Goal: Task Accomplishment & Management: Manage account settings

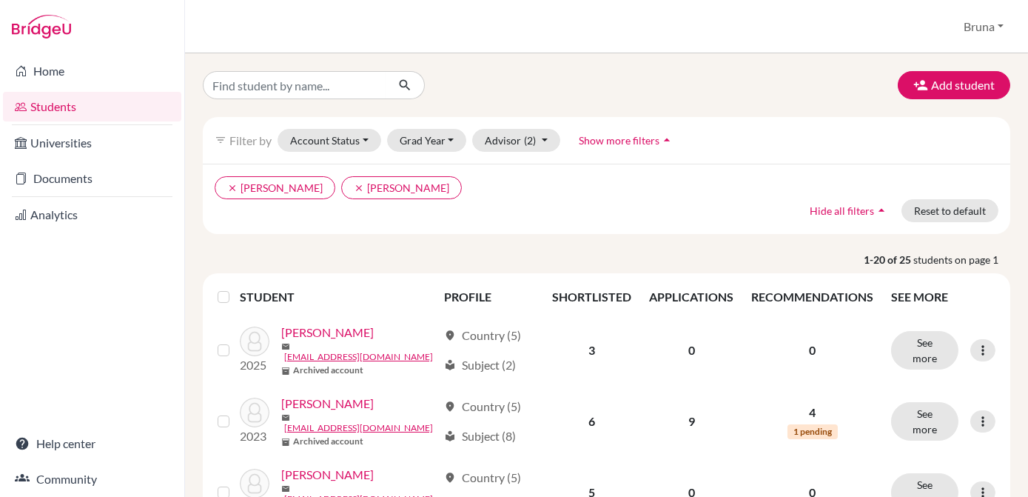
click at [579, 252] on p "1-20 of 25 students on page 1" at bounding box center [607, 260] width 830 height 16
click at [932, 80] on button "Add student" at bounding box center [954, 85] width 113 height 28
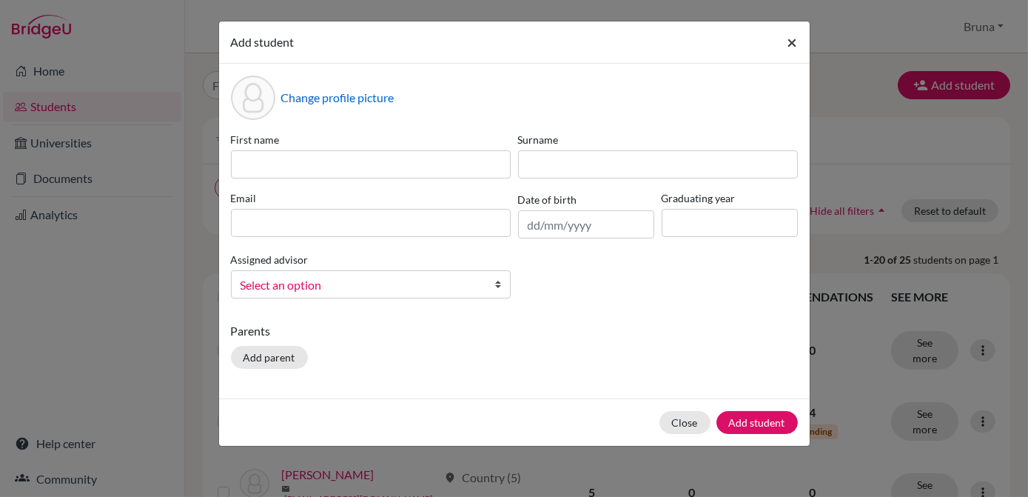
click at [794, 39] on span "×" at bounding box center [793, 41] width 10 height 21
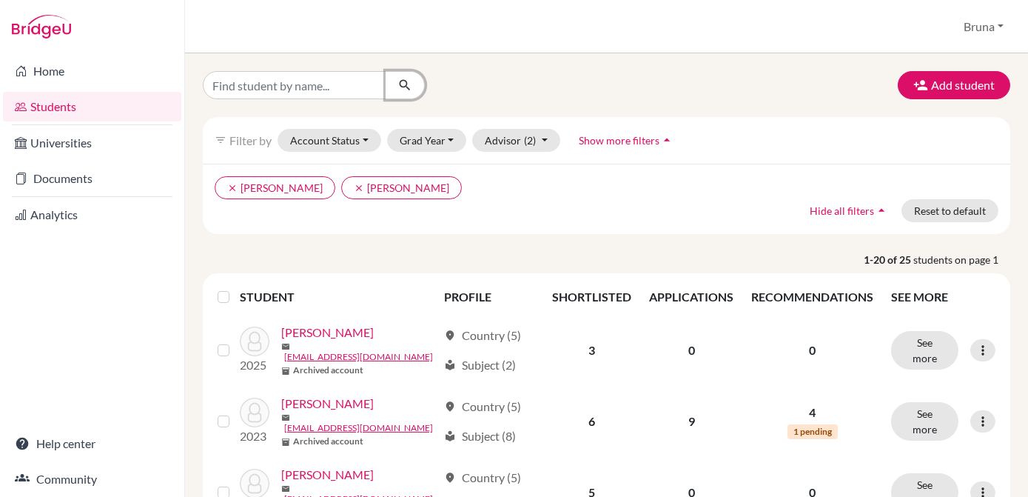
click at [392, 85] on button "submit" at bounding box center [405, 85] width 39 height 28
click at [347, 98] on input "Find student by name..." at bounding box center [295, 85] width 184 height 28
type input "lacerda"
click button "submit" at bounding box center [405, 85] width 39 height 28
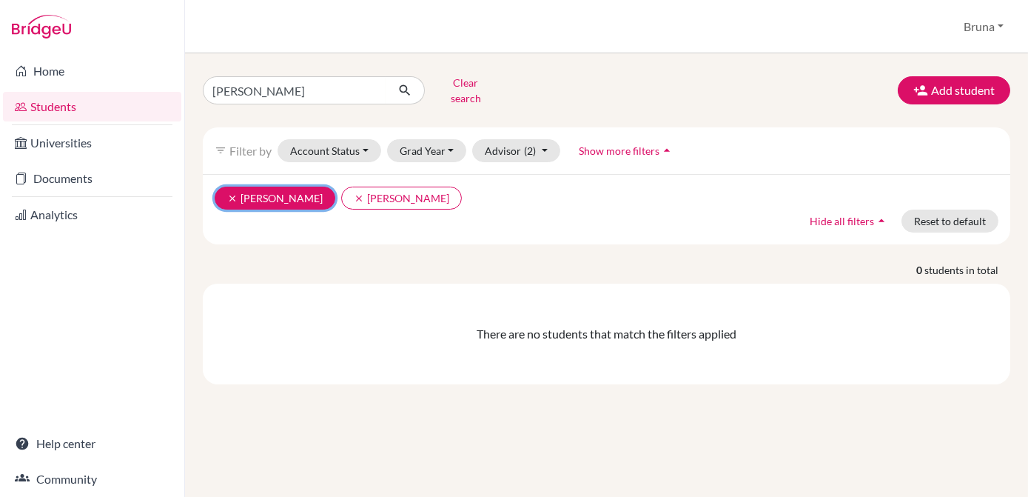
click at [229, 193] on icon "clear" at bounding box center [232, 198] width 10 height 10
click at [230, 193] on icon "clear" at bounding box center [232, 198] width 10 height 10
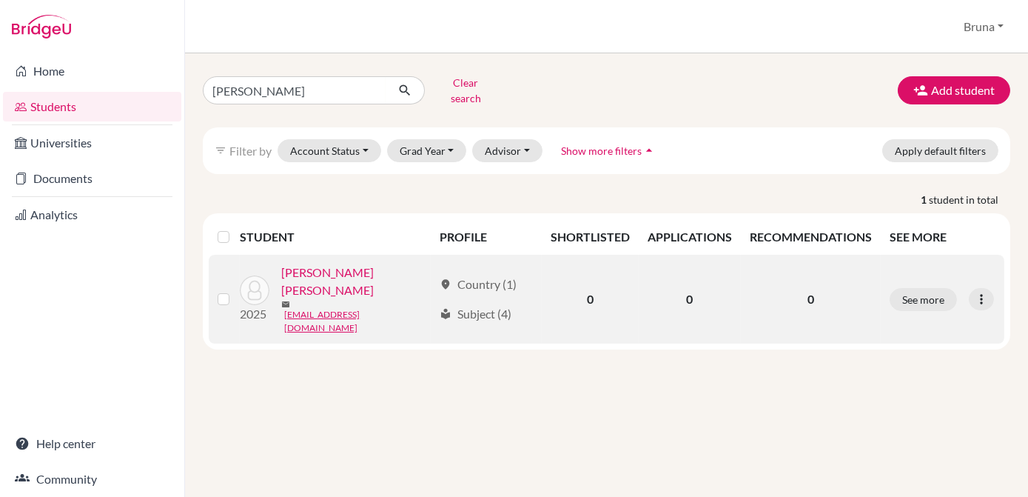
click at [337, 299] on link "RAMALHO LACERDA, GIOVANA" at bounding box center [356, 282] width 151 height 36
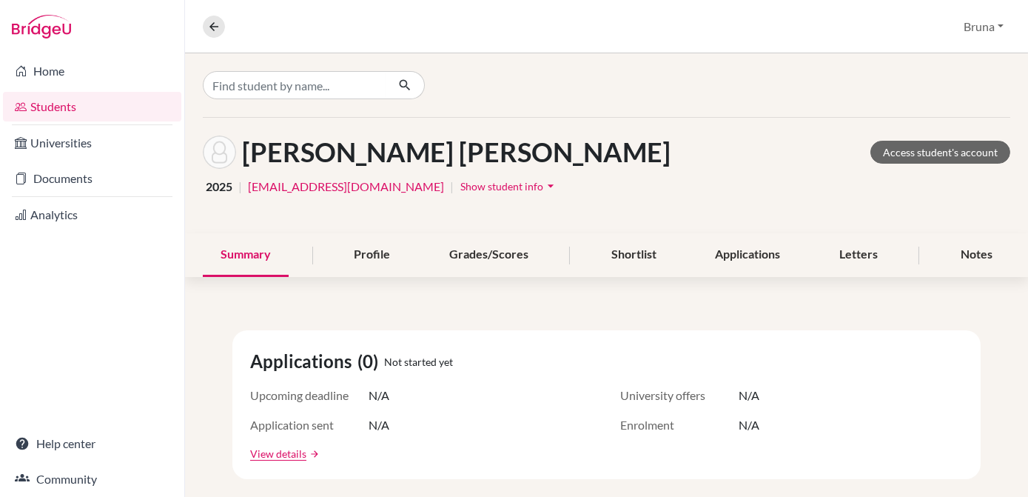
click at [538, 175] on button "Show student info arrow_drop_down" at bounding box center [509, 186] width 99 height 23
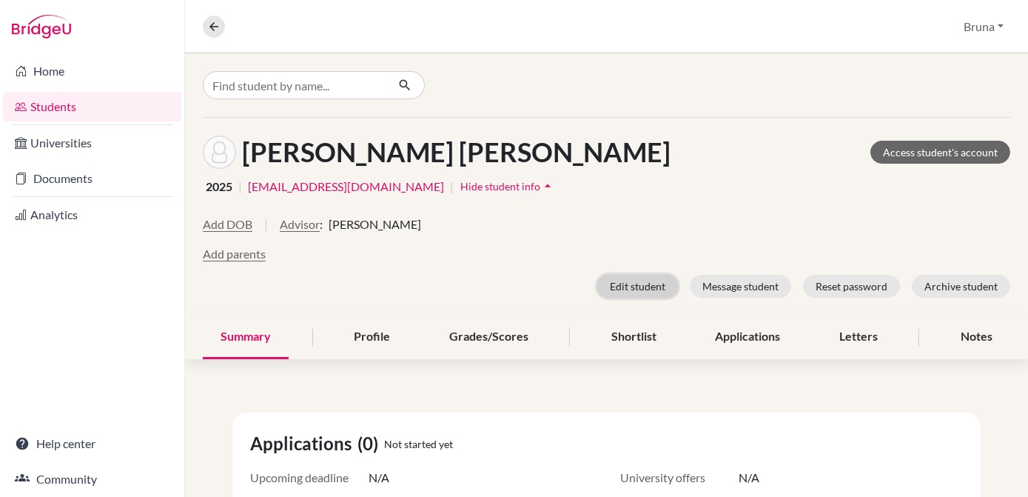
click at [628, 275] on button "Edit student" at bounding box center [638, 286] width 81 height 23
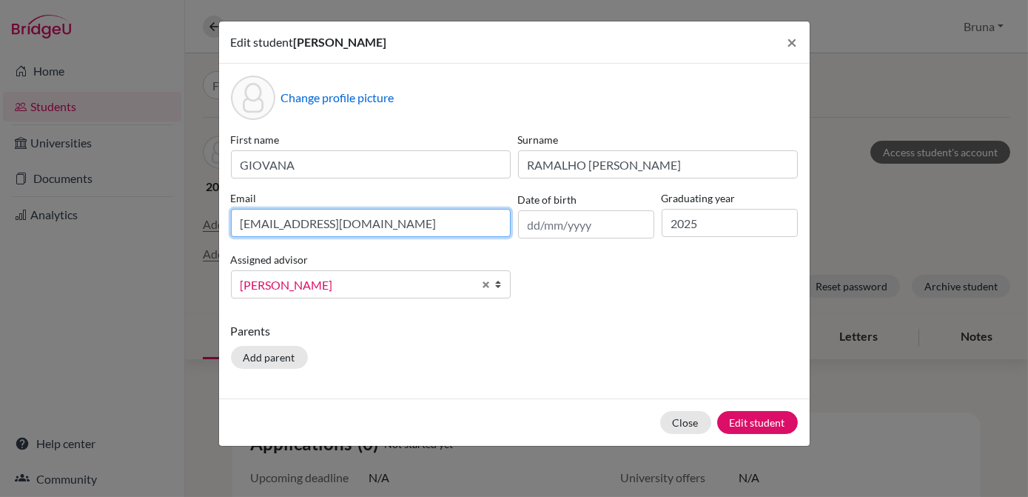
click at [450, 228] on input "giovana50077@alunos.colegioleffler.com.br" at bounding box center [371, 223] width 280 height 28
click at [466, 224] on input "giovana50077@alunos.colegioleffler.com.br" at bounding box center [371, 223] width 280 height 28
paste input ".ramalho.lacerda@gmail.com"
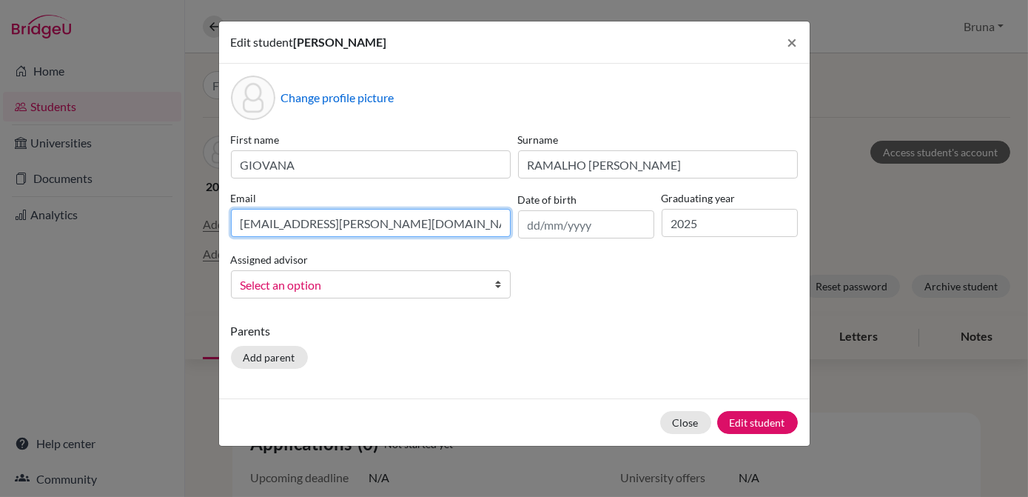
type input "giovana.ramalho.lacerda@gmail.com"
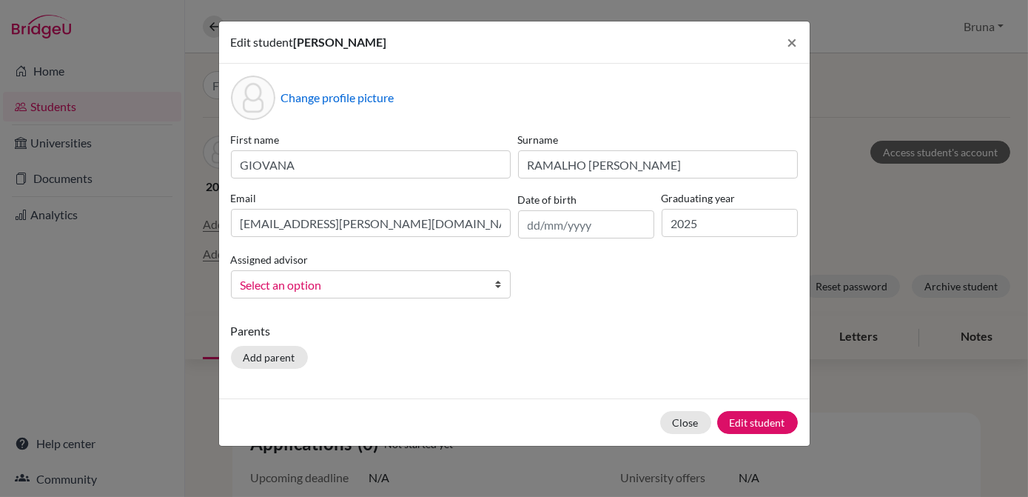
click at [500, 283] on b at bounding box center [502, 284] width 15 height 27
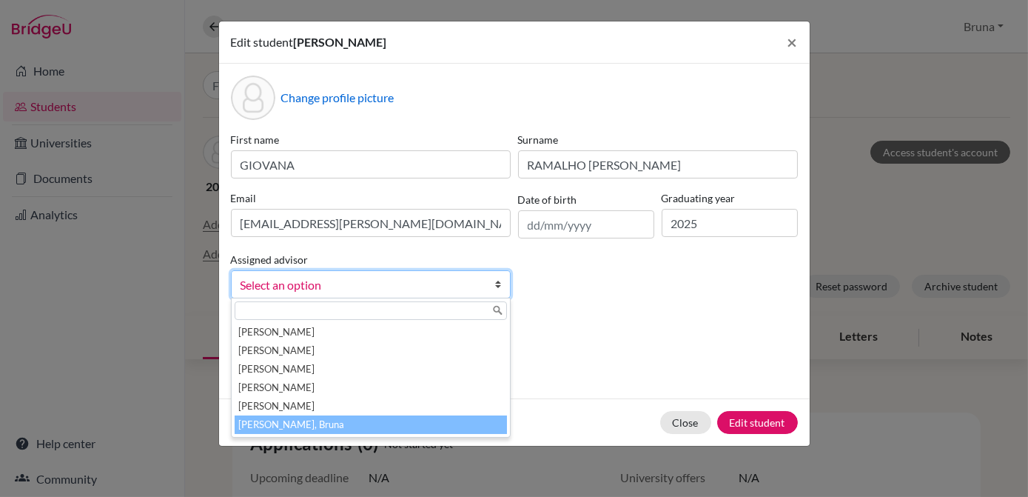
click at [372, 424] on li "Silva Santos, Bruna" at bounding box center [371, 424] width 272 height 19
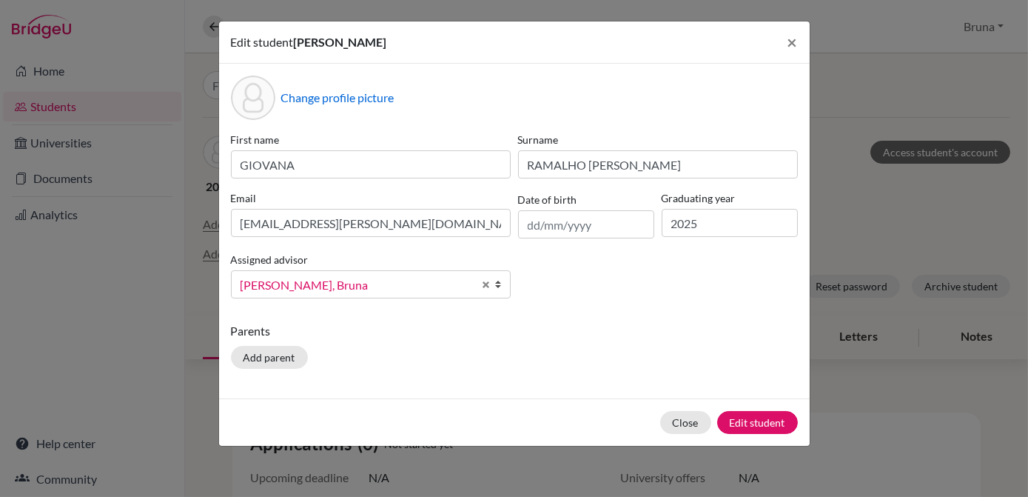
click at [495, 372] on div "Parents Add parent" at bounding box center [514, 348] width 567 height 53
click at [673, 338] on p "Parents" at bounding box center [514, 331] width 567 height 18
click at [752, 421] on button "Edit student" at bounding box center [757, 422] width 81 height 23
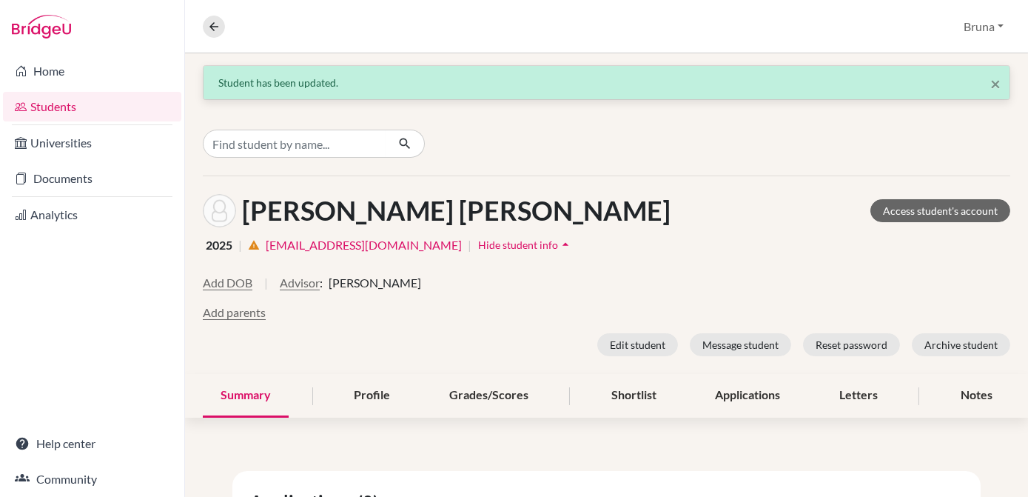
click at [438, 251] on link "giovana50077@alunos.colegioleffler.com.br" at bounding box center [364, 245] width 196 height 18
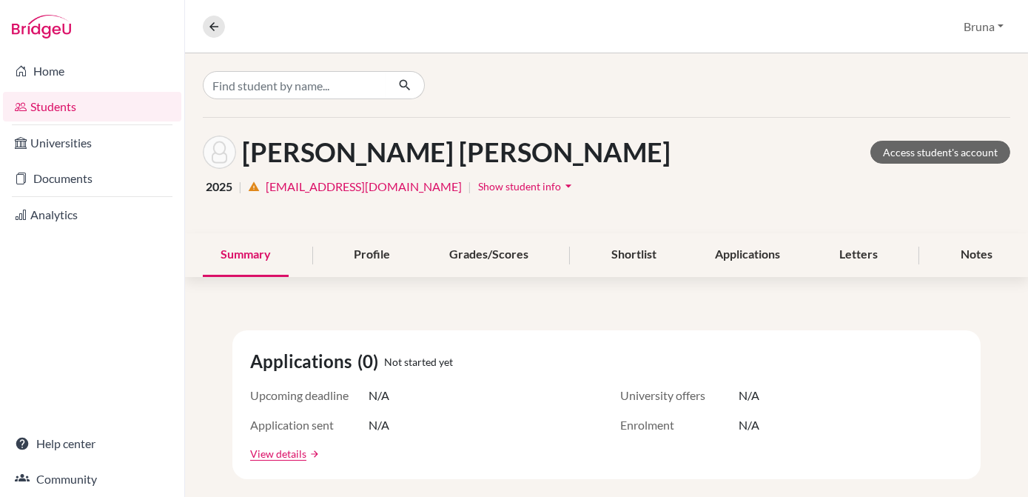
click at [561, 190] on span "Show student info" at bounding box center [519, 186] width 83 height 13
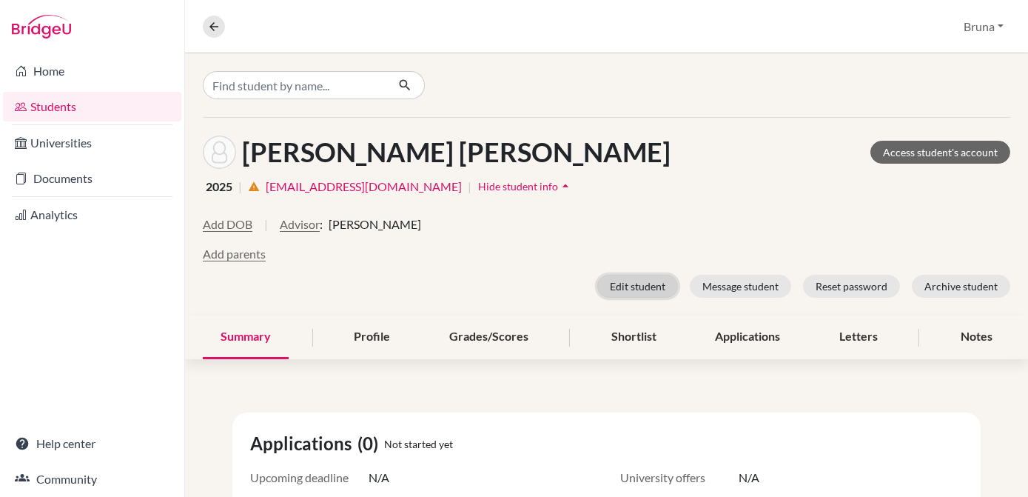
click at [634, 281] on button "Edit student" at bounding box center [638, 286] width 81 height 23
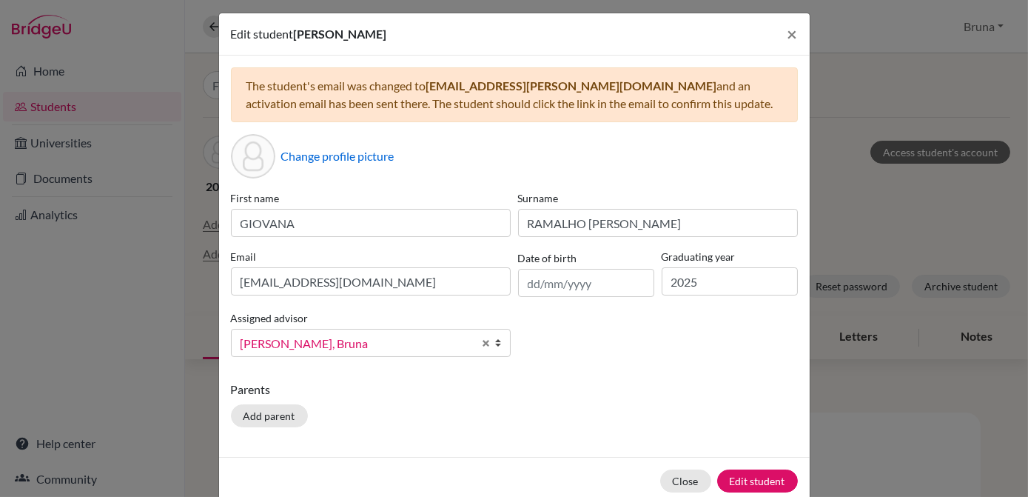
scroll to position [36, 0]
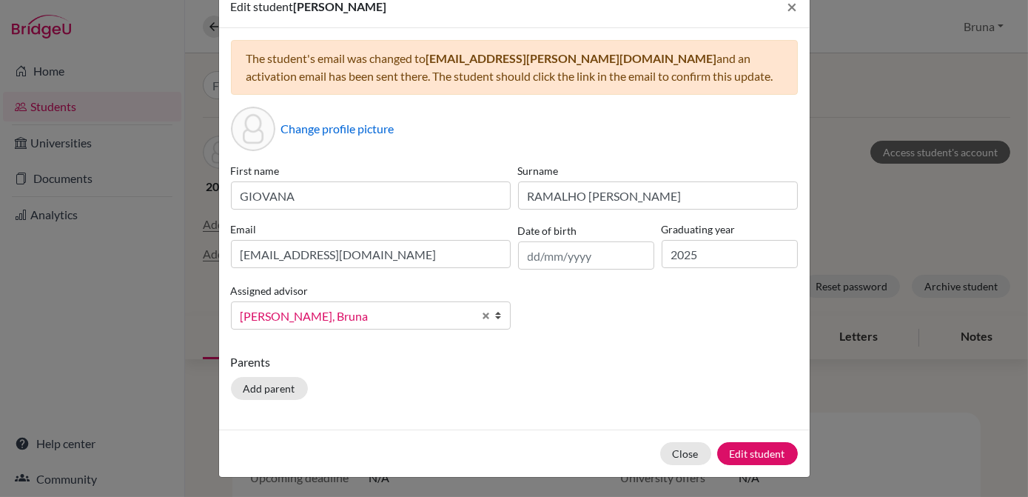
click at [564, 386] on div "Parents Add parent" at bounding box center [514, 379] width 567 height 53
click at [790, 4] on span "×" at bounding box center [793, 6] width 10 height 21
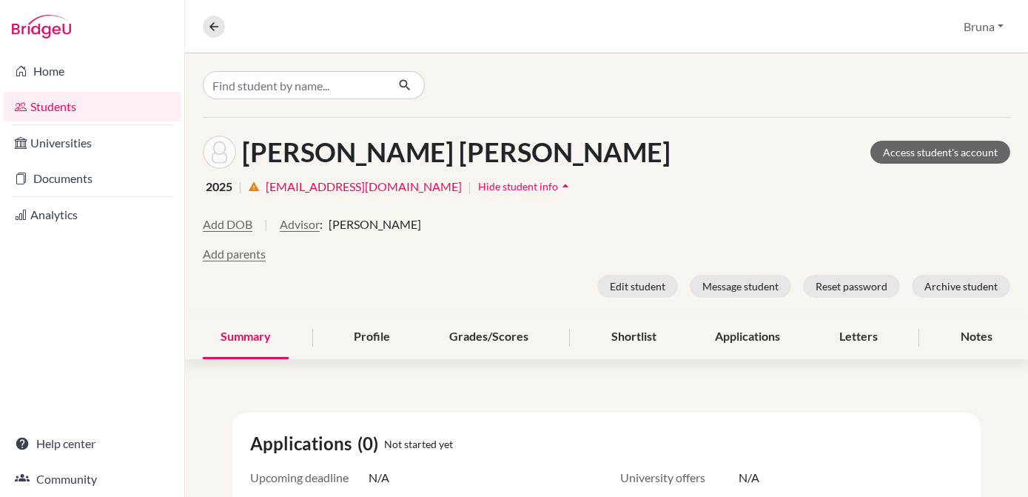
click at [646, 226] on div "Add DOB | Advisor : Bruna Silva Santos" at bounding box center [607, 230] width 808 height 30
click at [371, 350] on div "Profile" at bounding box center [372, 337] width 72 height 44
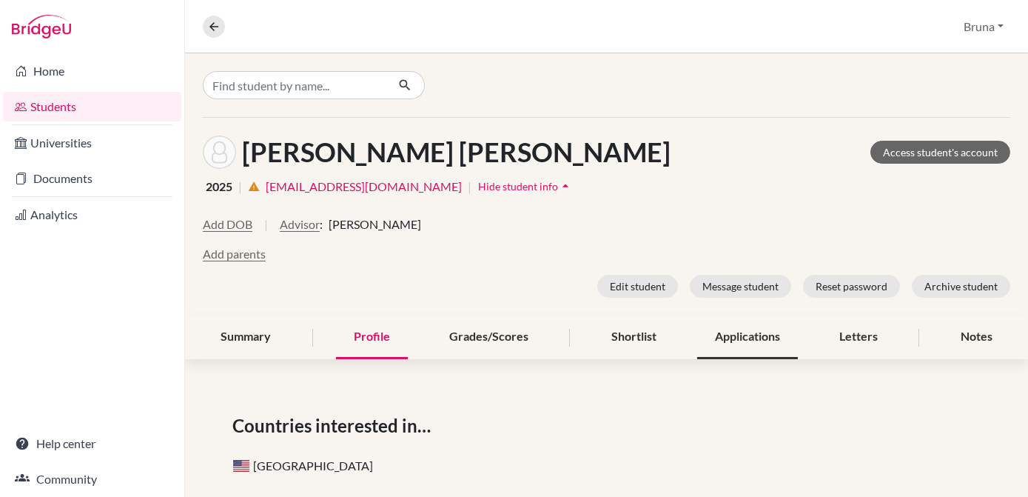
click at [757, 329] on div "Applications" at bounding box center [747, 337] width 101 height 44
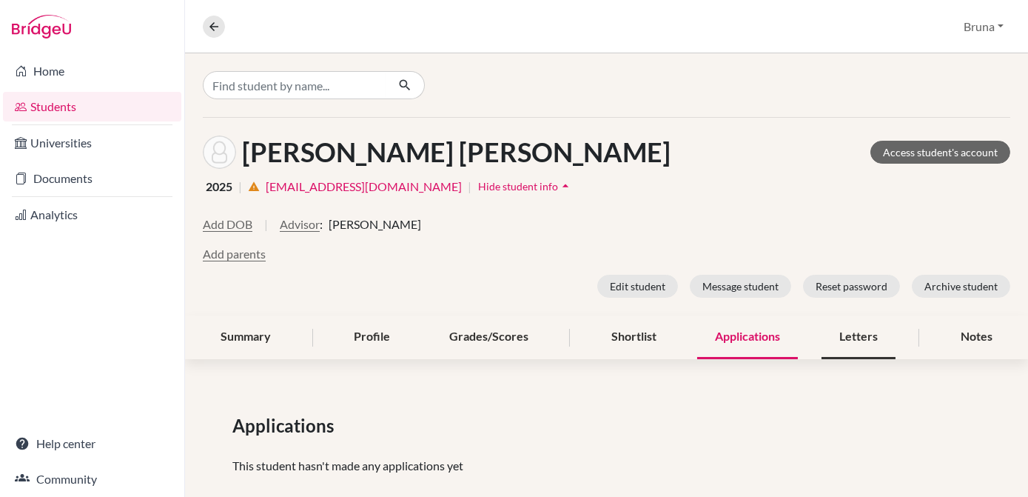
click at [850, 338] on div "Letters" at bounding box center [859, 337] width 74 height 44
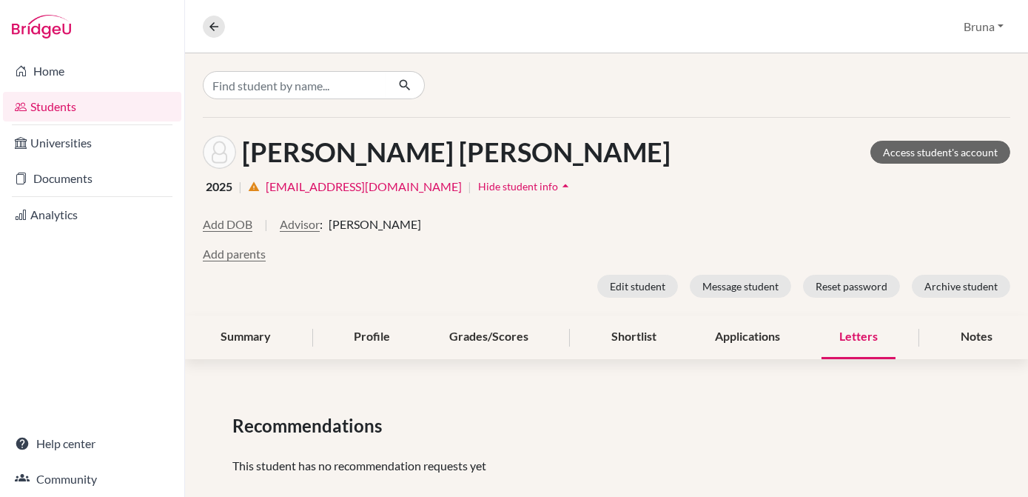
click at [847, 335] on div "Letters" at bounding box center [859, 337] width 74 height 44
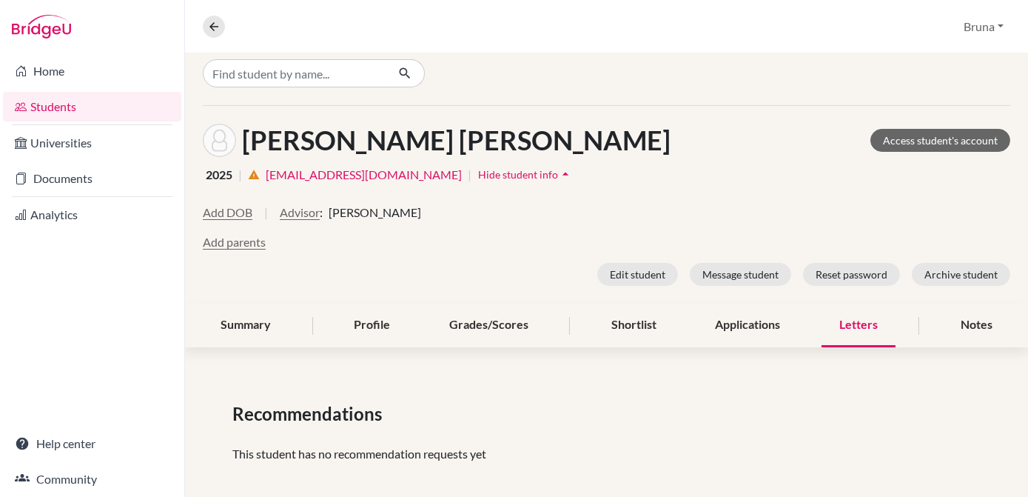
scroll to position [24, 0]
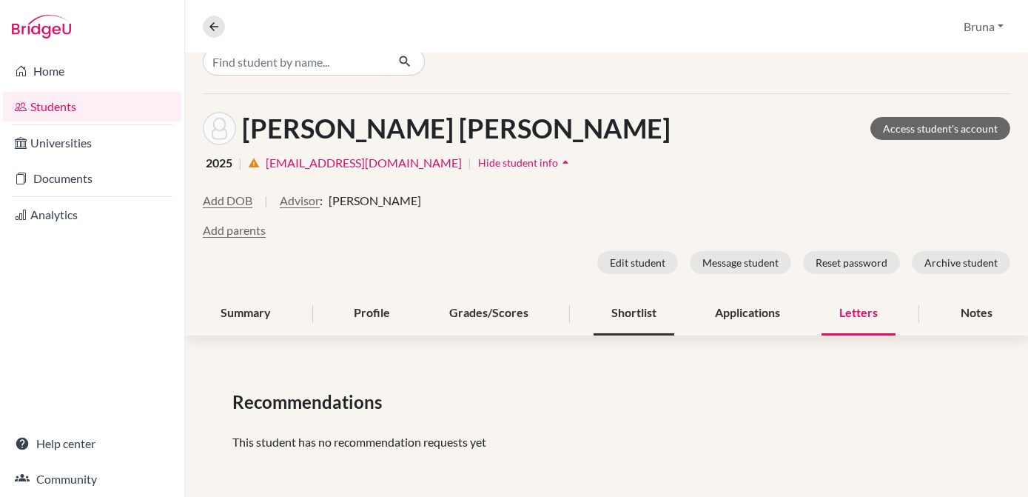
click at [618, 327] on div "Shortlist" at bounding box center [634, 314] width 81 height 44
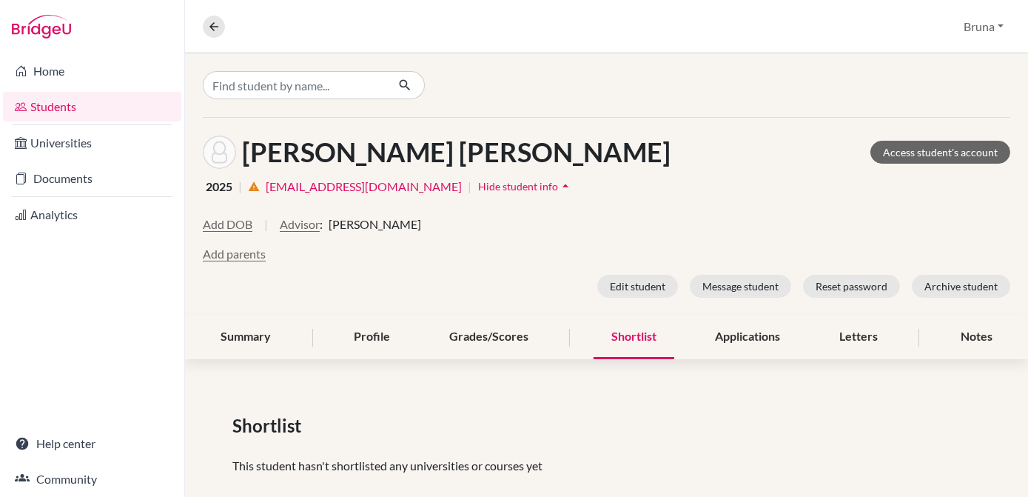
scroll to position [24, 0]
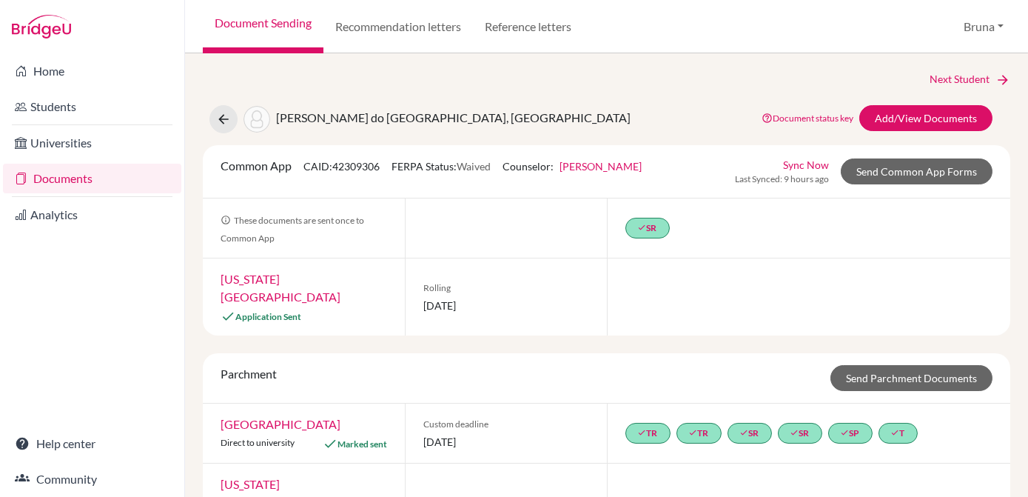
scroll to position [221, 0]
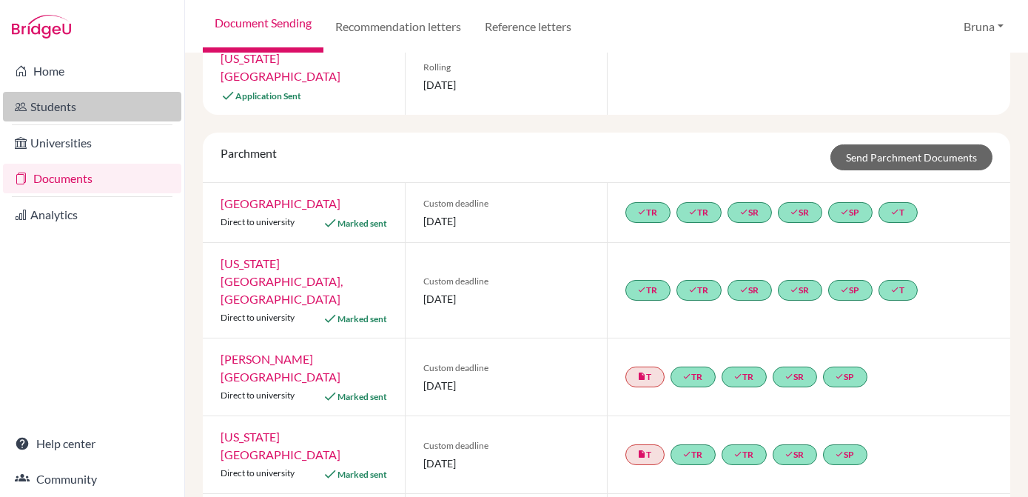
click at [134, 110] on link "Students" at bounding box center [92, 107] width 178 height 30
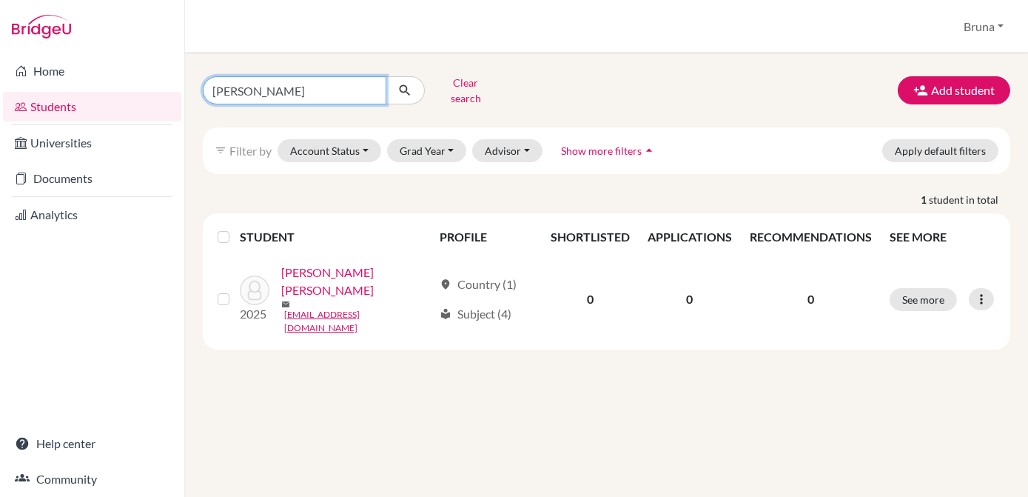
drag, startPoint x: 270, startPoint y: 81, endPoint x: 161, endPoint y: 98, distance: 110.1
click at [161, 97] on div "Home Students Universities Documents Analytics Help center Community Students o…" at bounding box center [514, 248] width 1028 height 497
type input "icaro"
click button "submit" at bounding box center [405, 90] width 39 height 28
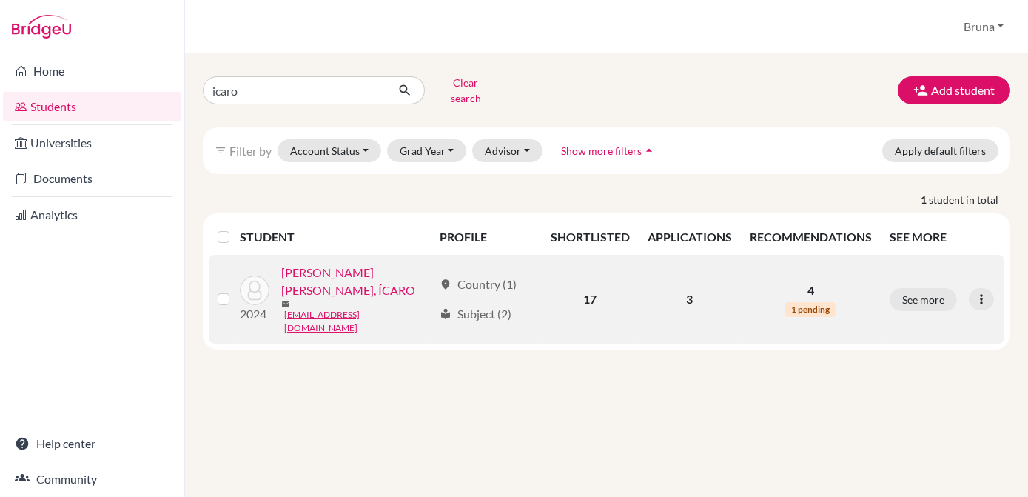
click at [386, 264] on link "[PERSON_NAME] [PERSON_NAME], ÍCARO" at bounding box center [357, 282] width 152 height 36
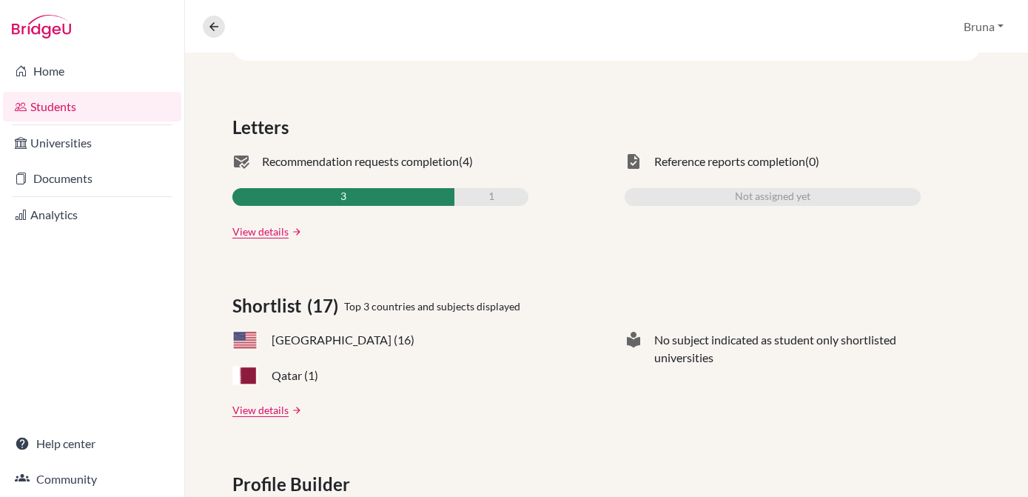
scroll to position [14, 0]
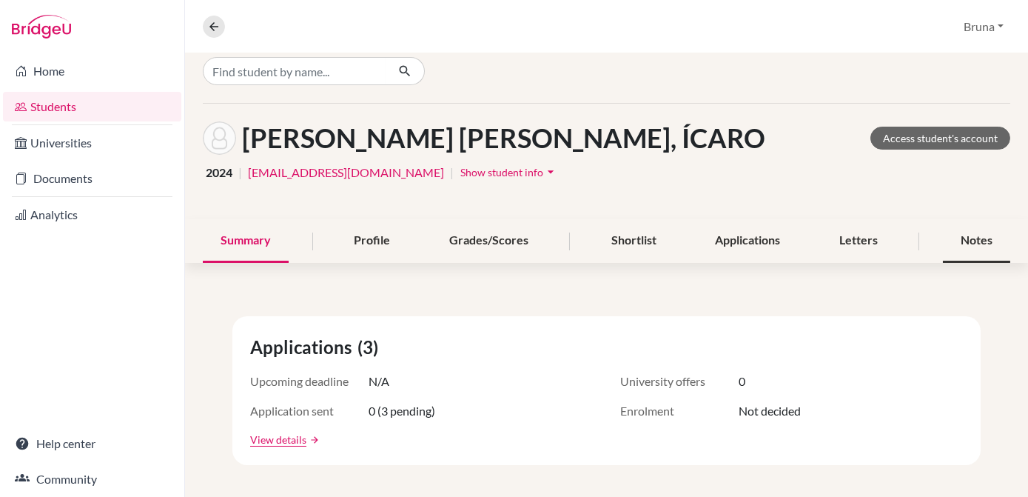
click at [943, 239] on div "Notes" at bounding box center [976, 241] width 67 height 44
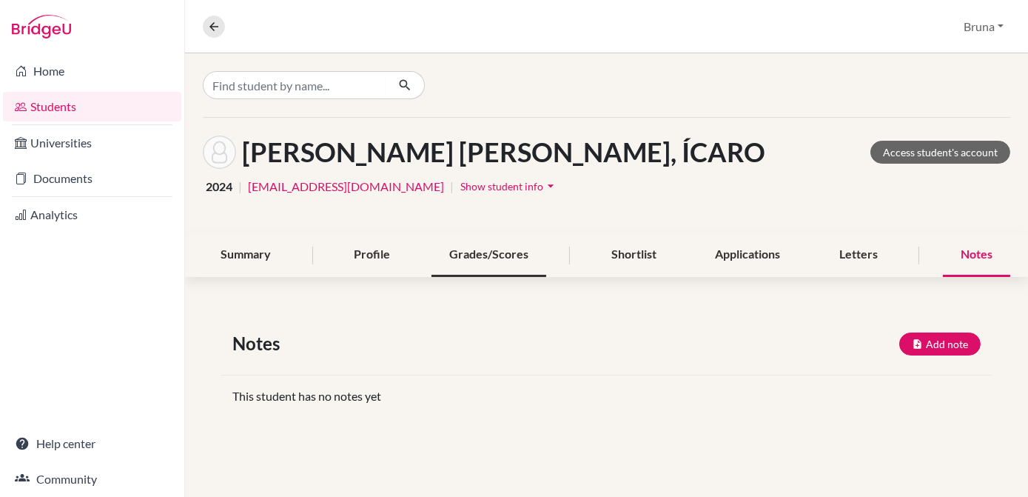
click at [445, 261] on div "Grades/Scores" at bounding box center [489, 255] width 115 height 44
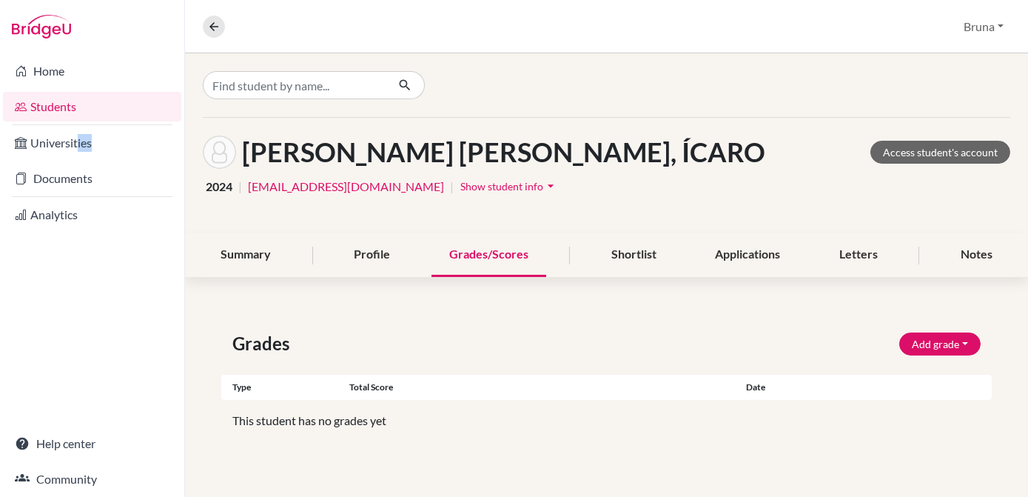
click at [73, 158] on ul "Universities Documents" at bounding box center [92, 161] width 184 height 72
click at [55, 183] on link "Documents" at bounding box center [92, 179] width 178 height 30
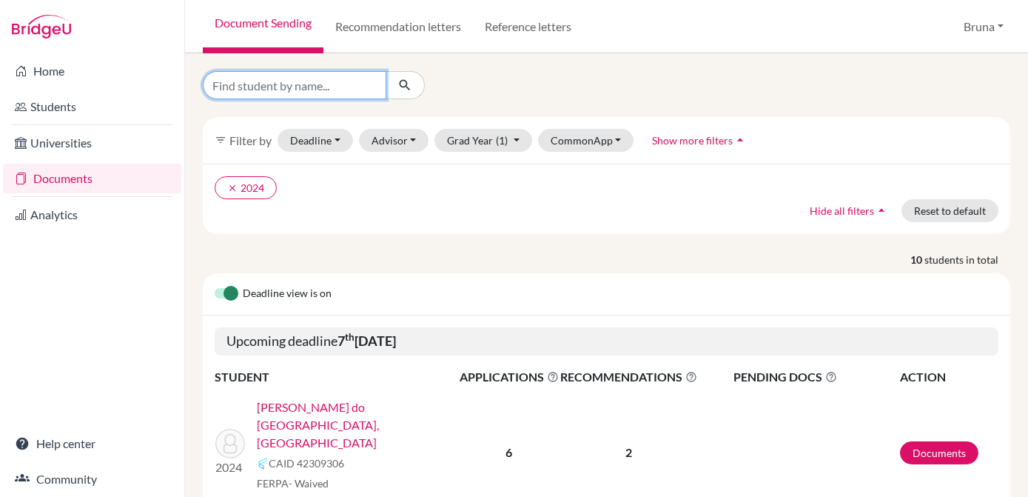
click at [363, 78] on input "Find student by name..." at bounding box center [295, 85] width 184 height 28
type input "ícaro"
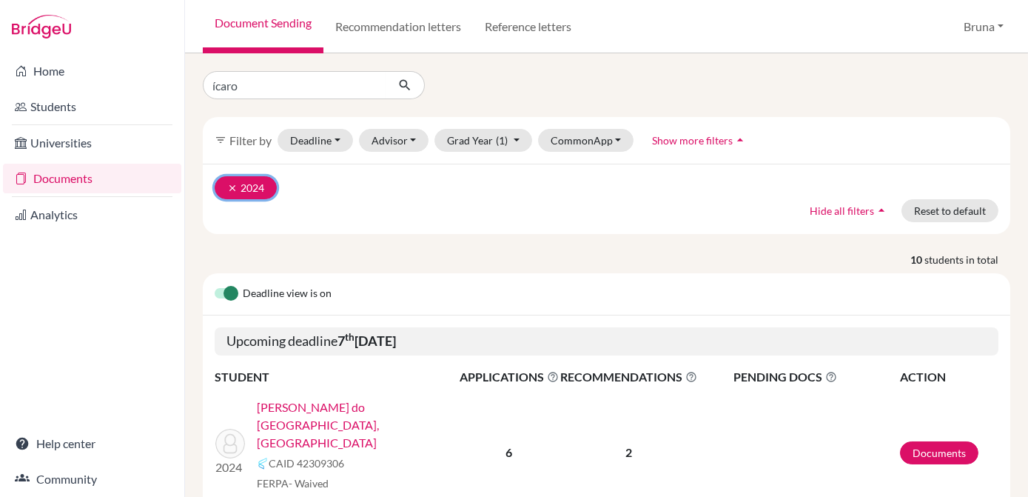
click at [228, 184] on icon "clear" at bounding box center [232, 188] width 10 height 10
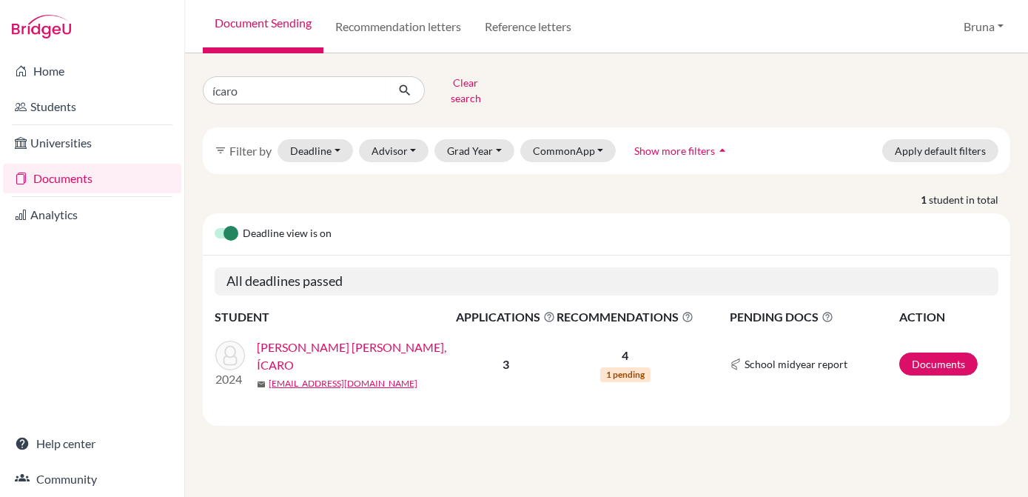
click at [369, 340] on link "[PERSON_NAME] [PERSON_NAME], ÍCARO" at bounding box center [361, 356] width 209 height 36
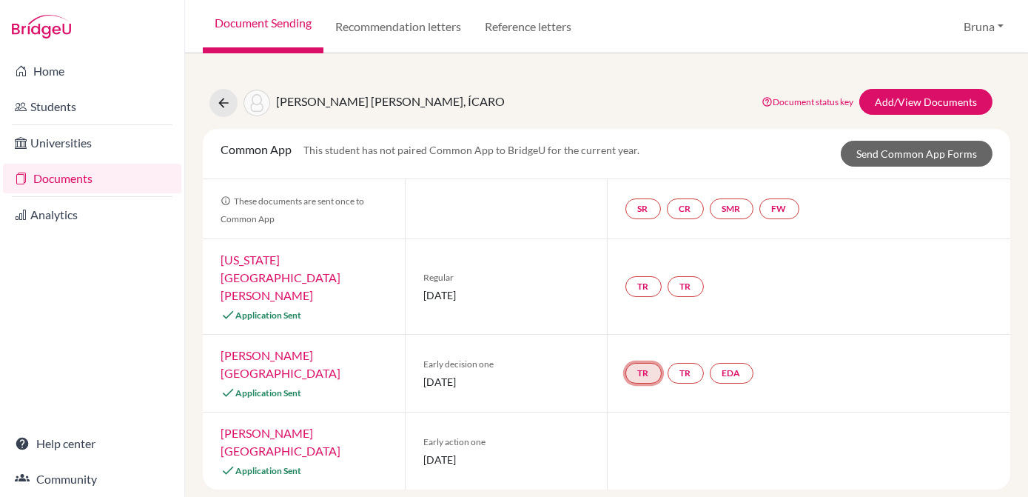
click at [649, 363] on link "TR" at bounding box center [644, 373] width 36 height 21
click at [689, 363] on link "TR" at bounding box center [686, 373] width 36 height 21
click at [720, 363] on link "EDA" at bounding box center [732, 373] width 44 height 21
click at [582, 374] on span "[DATE]" at bounding box center [507, 382] width 166 height 16
click at [284, 348] on link "[PERSON_NAME][GEOGRAPHIC_DATA]" at bounding box center [281, 364] width 120 height 32
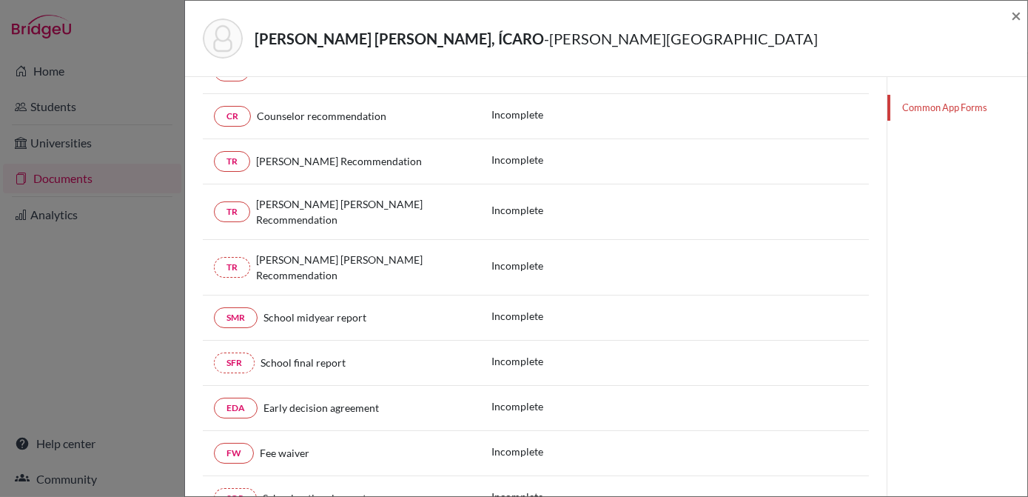
scroll to position [269, 0]
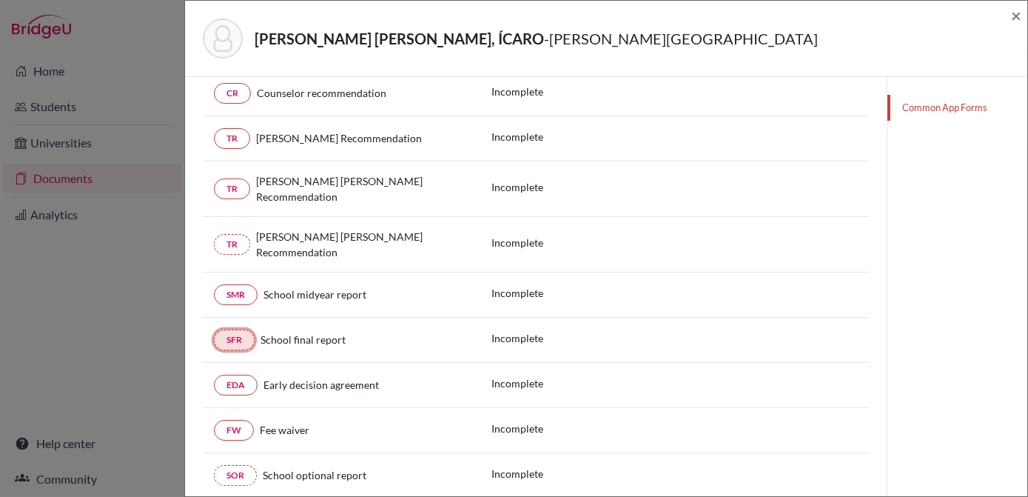
click at [235, 329] on link "SFR" at bounding box center [234, 339] width 41 height 21
click at [244, 284] on link "SMR" at bounding box center [236, 294] width 44 height 21
click at [243, 284] on link "SMR" at bounding box center [236, 294] width 44 height 21
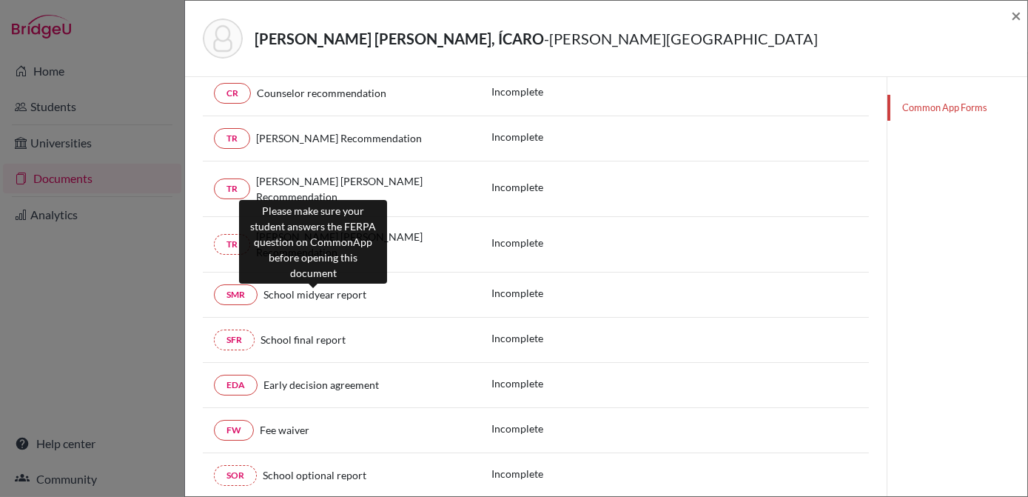
click at [307, 288] on span "School midyear report" at bounding box center [315, 294] width 103 height 13
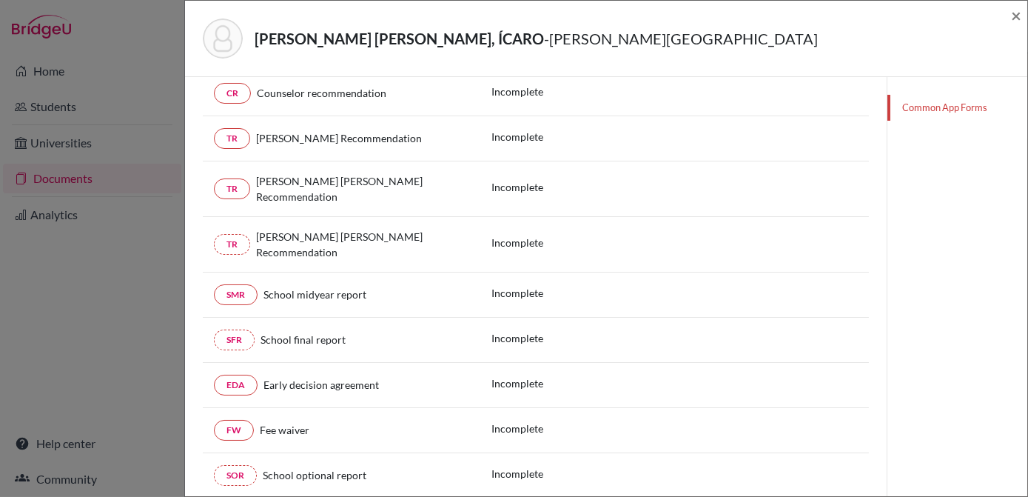
click at [302, 288] on span "School midyear report" at bounding box center [315, 294] width 103 height 13
click at [232, 284] on link "SMR" at bounding box center [236, 294] width 44 height 21
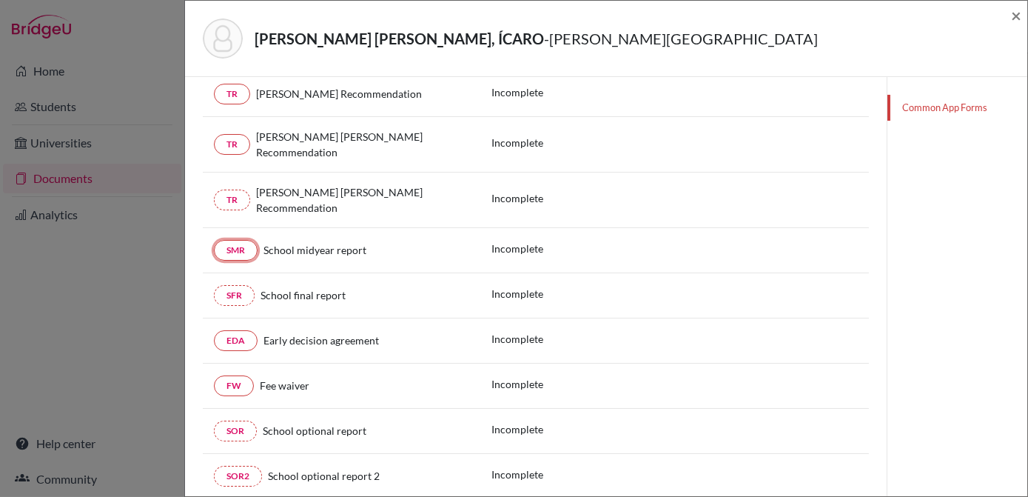
scroll to position [351, 0]
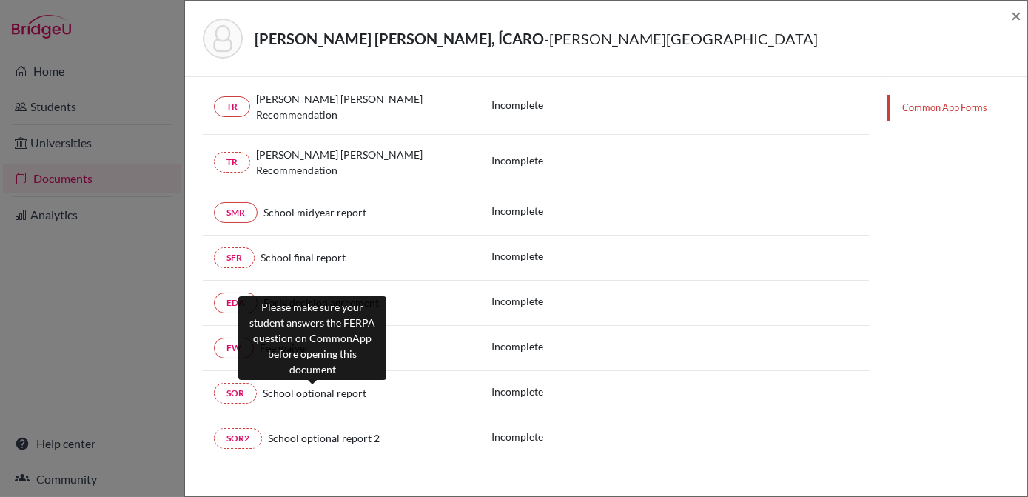
drag, startPoint x: 318, startPoint y: 370, endPoint x: 321, endPoint y: 378, distance: 8.3
click at [318, 386] on span "School optional report" at bounding box center [315, 392] width 104 height 13
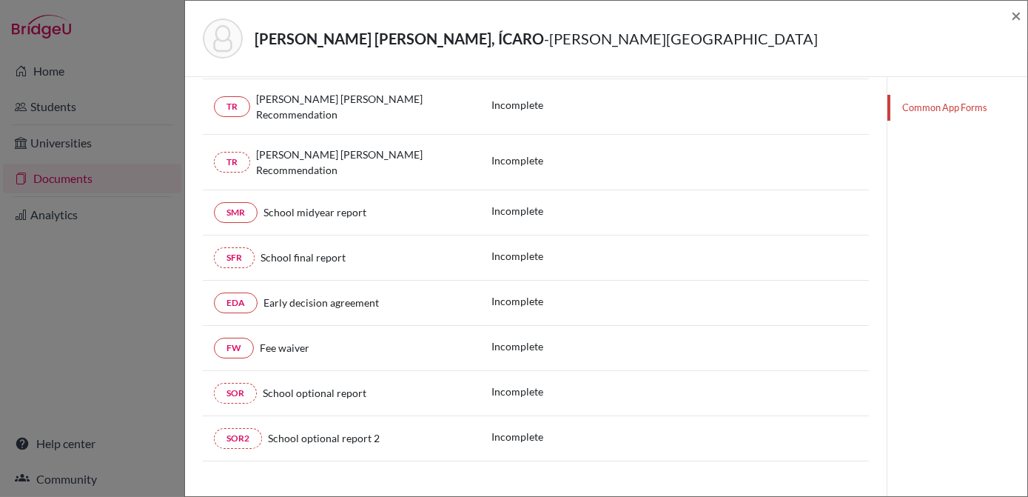
click at [315, 445] on div "This student has not paired Common App to BridgeU for the current year. Teacher…" at bounding box center [536, 120] width 666 height 753
click at [1016, 15] on span "×" at bounding box center [1016, 14] width 10 height 21
